Goal: Task Accomplishment & Management: Use online tool/utility

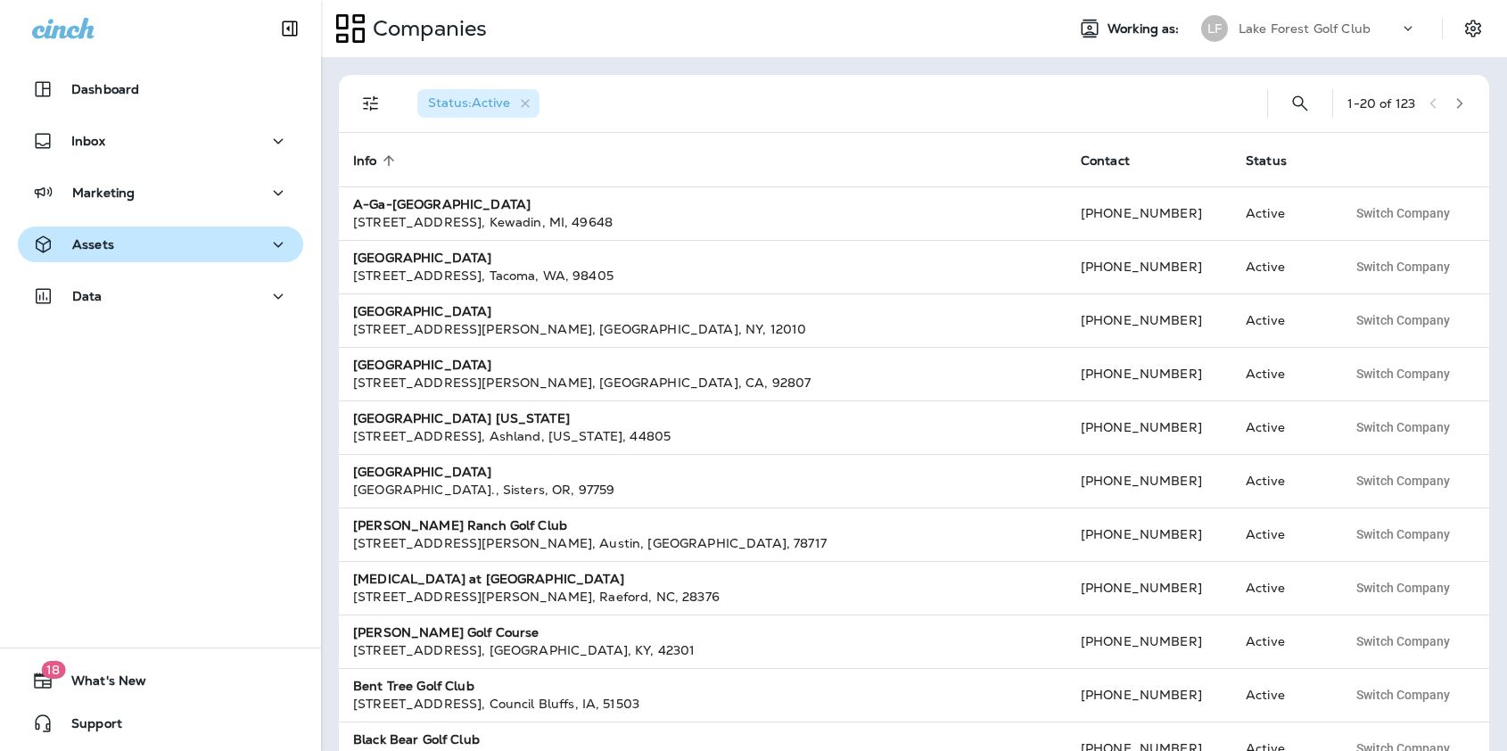
click at [118, 240] on div "Assets" at bounding box center [160, 245] width 257 height 22
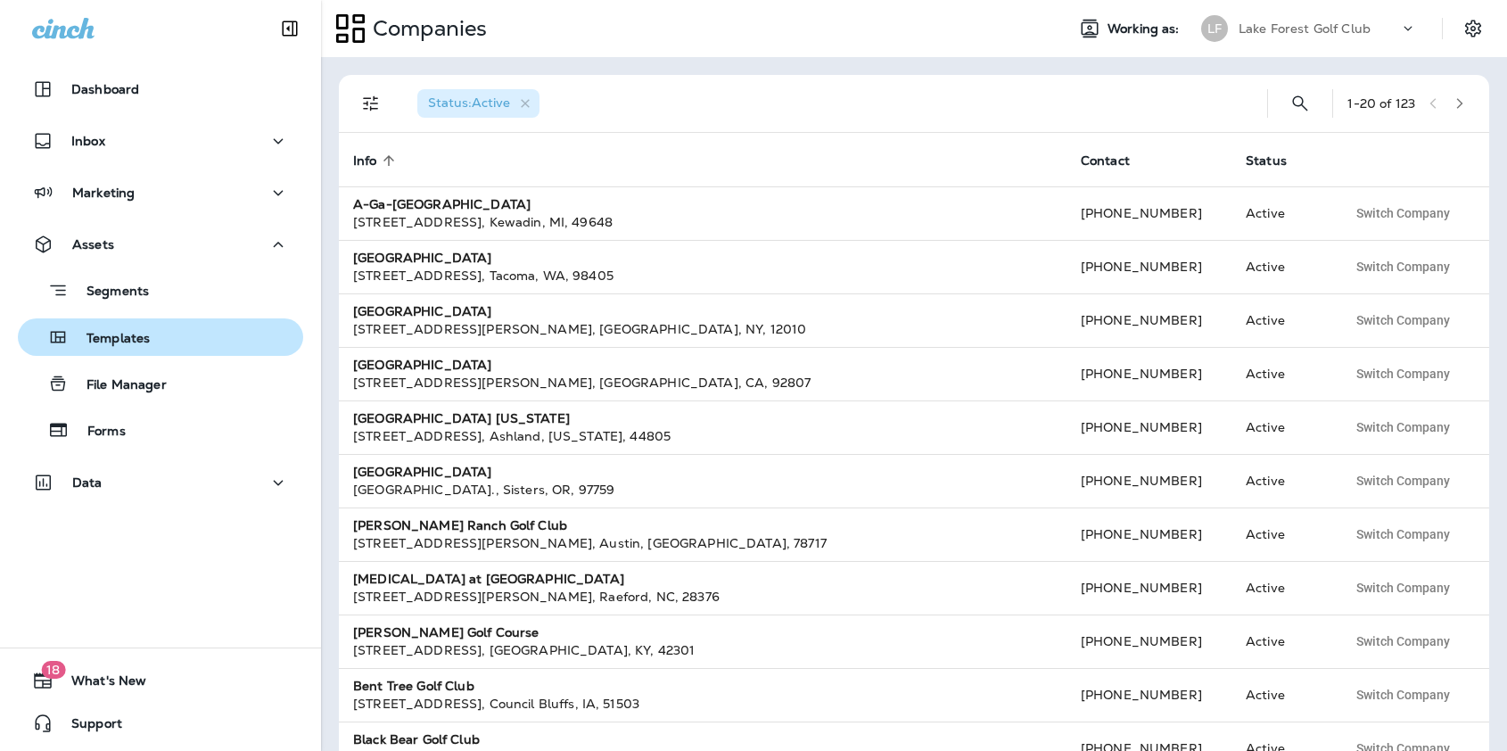
click at [168, 334] on div "Templates" at bounding box center [160, 337] width 271 height 27
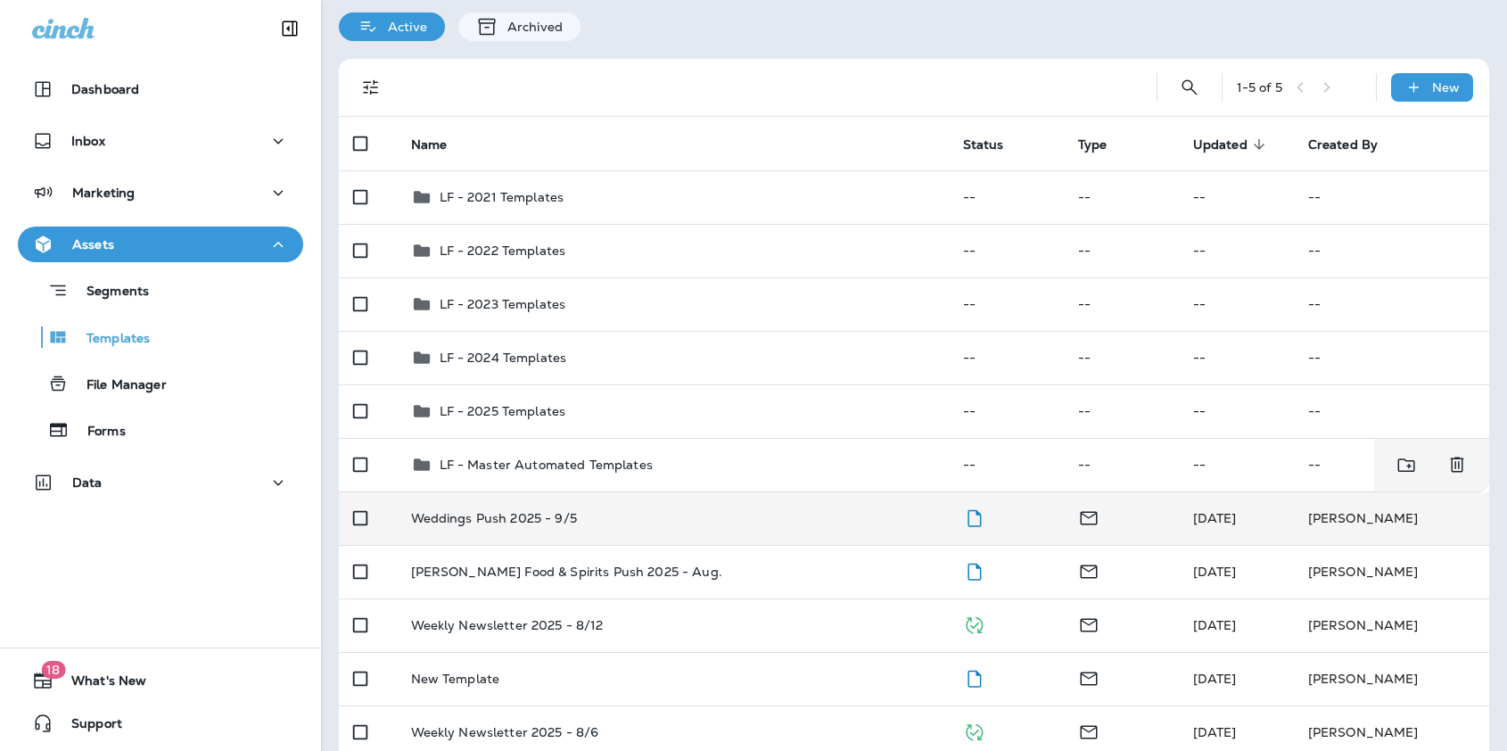
scroll to position [64, 0]
click at [535, 509] on p "Weddings Push 2025 - 9/5" at bounding box center [494, 516] width 166 height 14
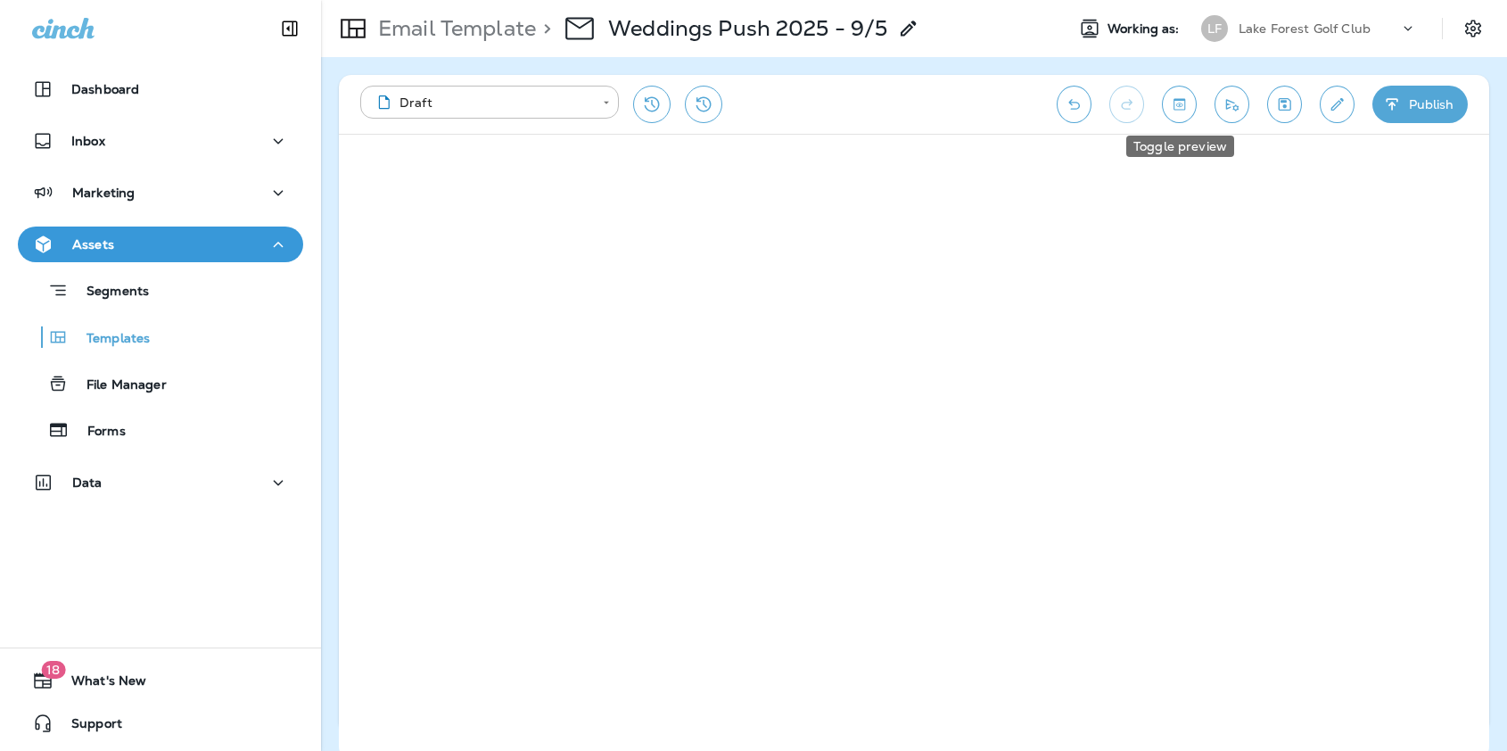
click at [1184, 101] on icon "Toggle preview" at bounding box center [1179, 104] width 19 height 18
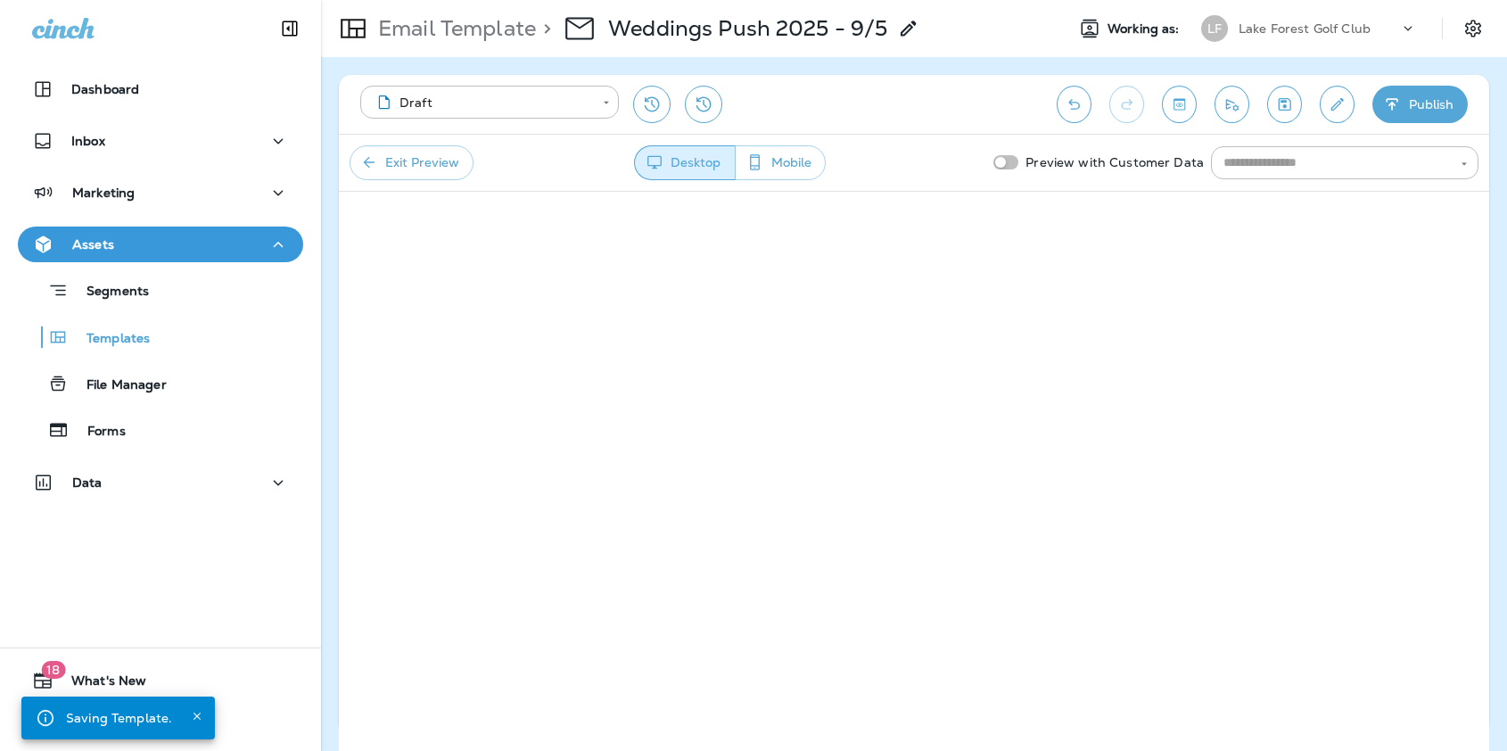
click at [795, 165] on button "Mobile" at bounding box center [780, 162] width 91 height 35
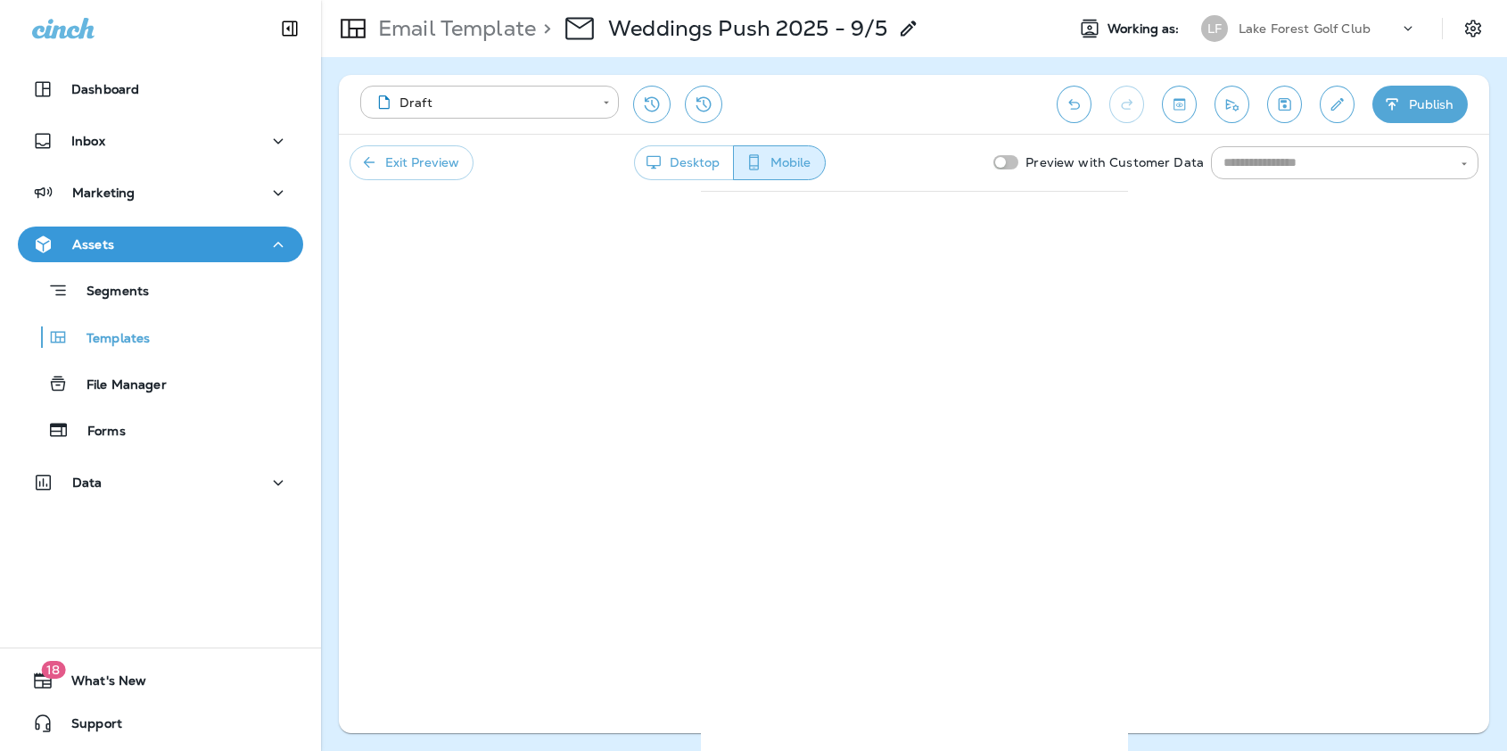
click at [698, 169] on button "Desktop" at bounding box center [684, 162] width 100 height 35
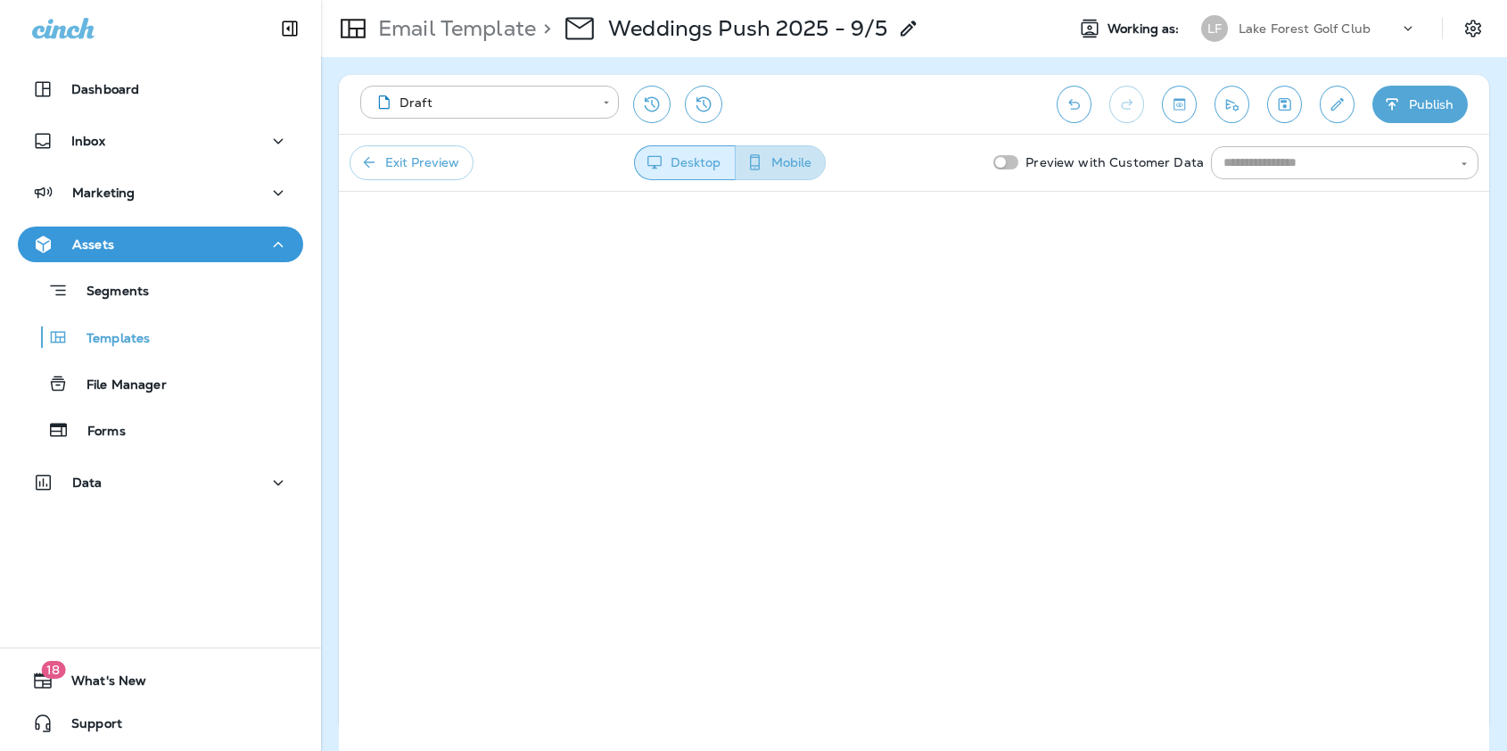
click at [809, 165] on button "Mobile" at bounding box center [780, 162] width 91 height 35
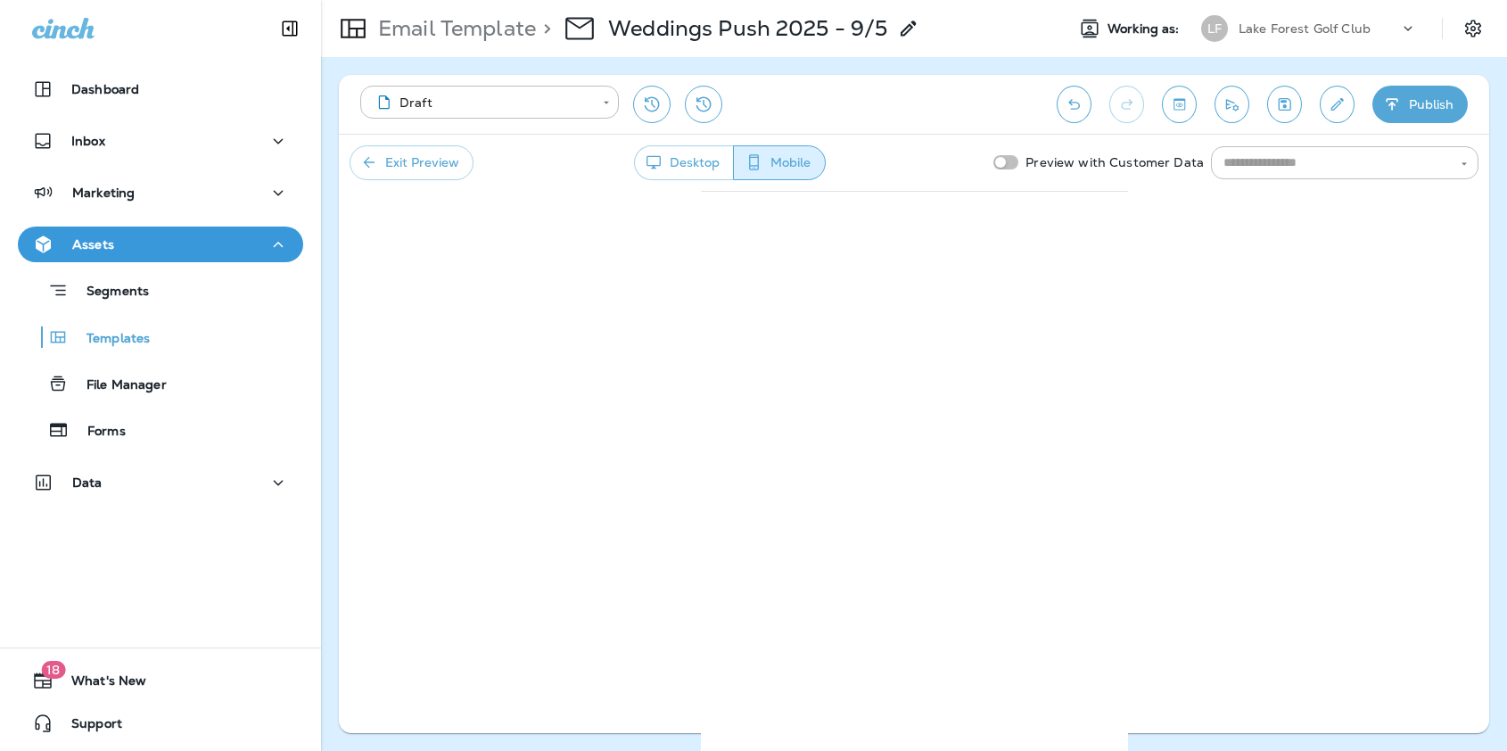
click at [1269, 459] on div "**********" at bounding box center [914, 404] width 1151 height 658
click at [1288, 113] on button "Save" at bounding box center [1284, 104] width 35 height 37
